Goal: Task Accomplishment & Management: Use online tool/utility

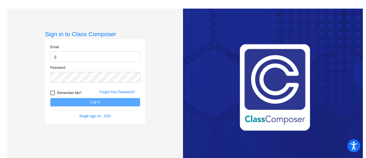
click at [77, 60] on input "g" at bounding box center [95, 56] width 90 height 11
type input "gagnem@bbhcsd.org"
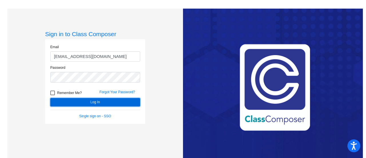
click at [86, 98] on button "Log In" at bounding box center [95, 102] width 90 height 8
click at [118, 101] on button "Log In" at bounding box center [95, 102] width 90 height 8
click at [82, 102] on button "Log In" at bounding box center [95, 102] width 90 height 8
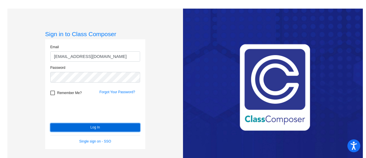
click at [102, 126] on button "Log In" at bounding box center [95, 127] width 90 height 8
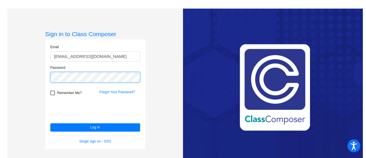
click at [25, 78] on div "Sign in to Class Composer Email gagnem@bbhcsd.org Password Remember Me? Forgot …" at bounding box center [95, 88] width 176 height 158
click at [50, 123] on button "Log In" at bounding box center [95, 127] width 90 height 8
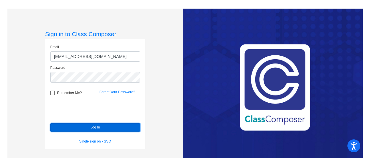
click at [108, 129] on button "Log In" at bounding box center [95, 127] width 90 height 8
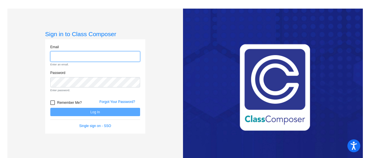
click at [80, 58] on input "email" at bounding box center [95, 56] width 90 height 11
type input "[EMAIL_ADDRESS][DOMAIN_NAME]"
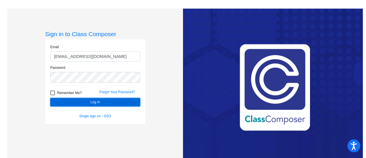
click at [82, 100] on button "Log In" at bounding box center [95, 102] width 90 height 8
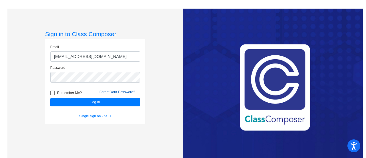
click at [117, 92] on link "Forgot Your Password?" at bounding box center [118, 92] width 36 height 4
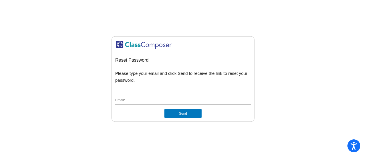
click at [128, 102] on input "Email *" at bounding box center [183, 100] width 136 height 5
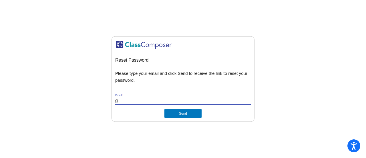
type input "[EMAIL_ADDRESS][DOMAIN_NAME]"
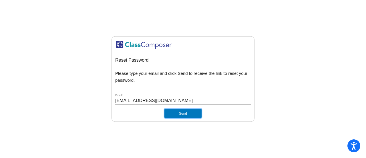
click at [187, 116] on button "Send" at bounding box center [182, 113] width 37 height 9
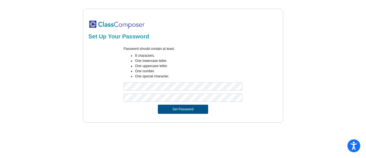
click at [195, 107] on button "Set Password" at bounding box center [183, 108] width 50 height 9
click at [175, 114] on form "Password should contain at least: 8 characters. One lowercase letter. One upper…" at bounding box center [182, 80] width 189 height 74
click at [178, 112] on button "Set Password" at bounding box center [183, 108] width 50 height 9
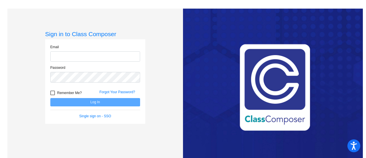
click at [70, 56] on input "email" at bounding box center [95, 56] width 90 height 11
type input "gagnem@bbhcsd.org"
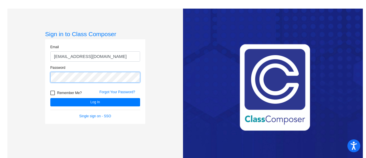
click at [6, 74] on div "Sign in to Class Composer Email gagnem@bbhcsd.org Password Remember Me? Forgot …" at bounding box center [93, 88] width 180 height 158
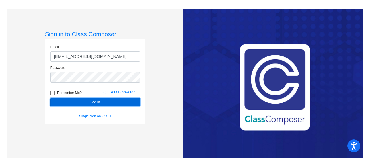
click at [88, 99] on button "Log In" at bounding box center [95, 102] width 90 height 8
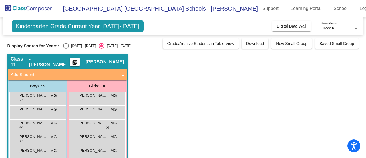
scroll to position [57, 0]
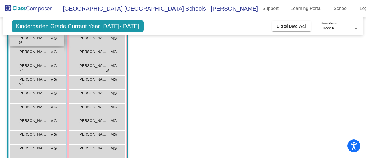
click at [29, 40] on span "David Pike" at bounding box center [33, 38] width 29 height 6
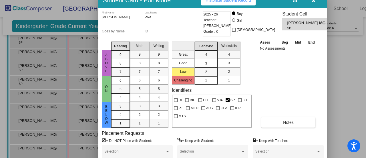
drag, startPoint x: 303, startPoint y: 6, endPoint x: 268, endPoint y: -2, distance: 35.6
click at [268, 0] on html "Accessibility Screen-Reader Guide, Feedback, and Issue Reporting | New window B…" at bounding box center [183, 79] width 366 height 158
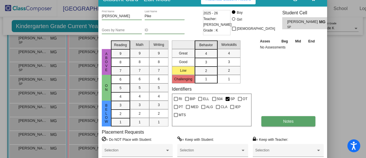
click at [298, 121] on button "Notes" at bounding box center [288, 121] width 54 height 10
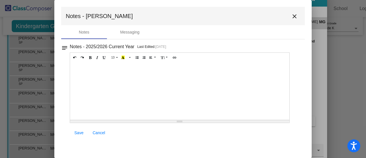
click at [294, 16] on mat-icon "close" at bounding box center [294, 16] width 7 height 7
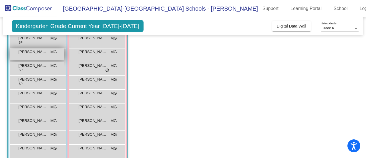
click at [38, 55] on div "Donovan Thomas MG lock do_not_disturb_alt" at bounding box center [37, 54] width 55 height 12
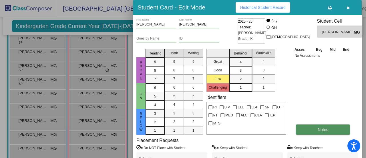
click at [333, 129] on button "Notes" at bounding box center [323, 129] width 54 height 10
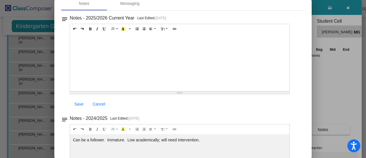
scroll to position [0, 0]
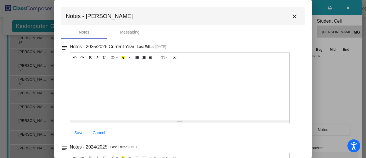
click at [292, 19] on mat-icon "close" at bounding box center [294, 16] width 7 height 7
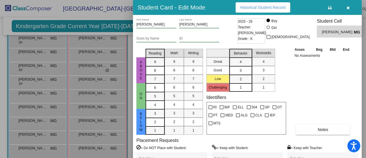
click at [261, 7] on span "Historical Student Record" at bounding box center [262, 7] width 45 height 5
click at [351, 5] on button "button" at bounding box center [348, 7] width 18 height 10
